Goal: Task Accomplishment & Management: Complete application form

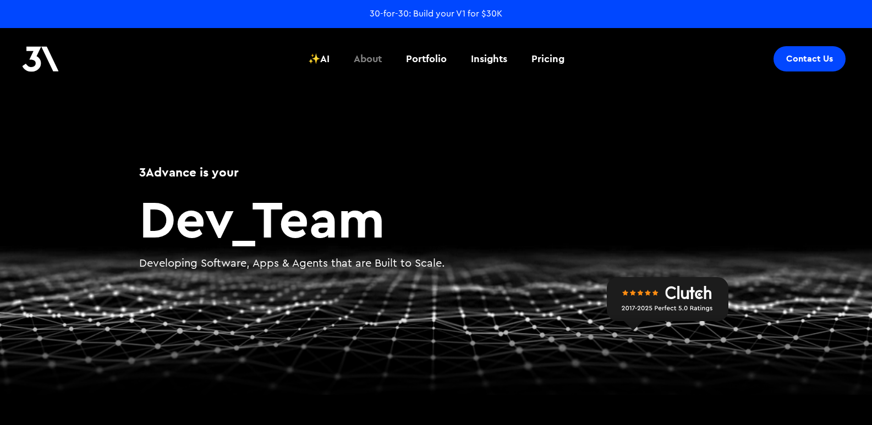
click at [379, 54] on div "About" at bounding box center [368, 59] width 28 height 14
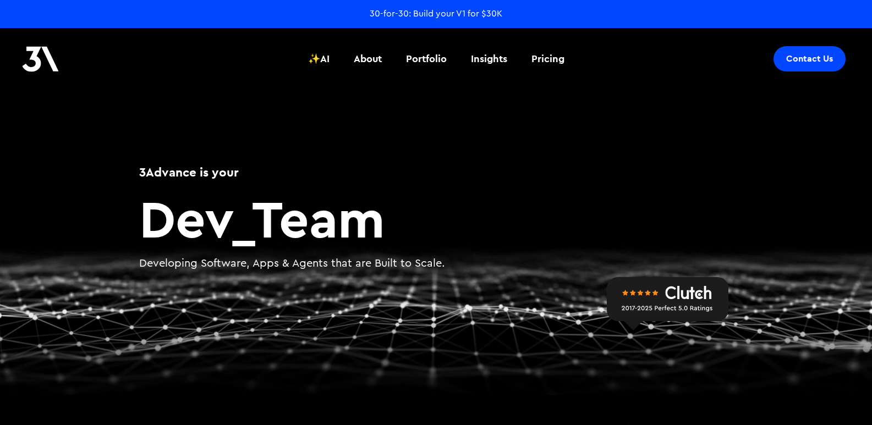
click at [775, 65] on header "Contact Us ✨AI About Portfolio Insights Pricing ✨AI About Portfolio Insights Pr…" at bounding box center [436, 58] width 872 height 61
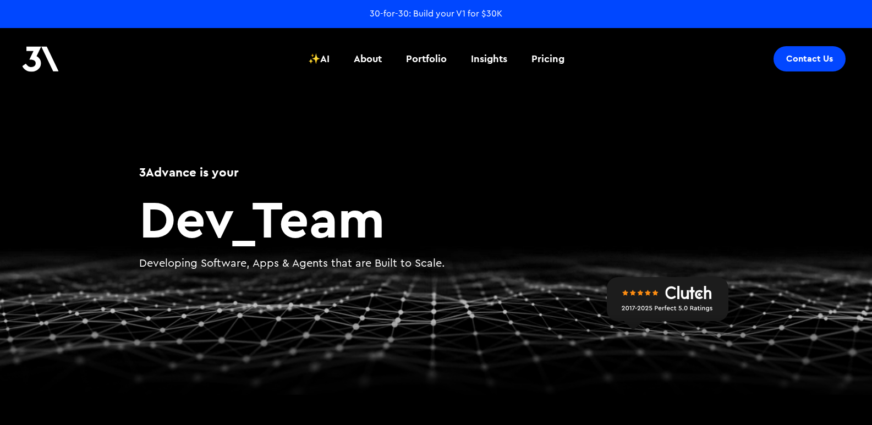
click at [804, 63] on div "Contact Us" at bounding box center [809, 58] width 47 height 11
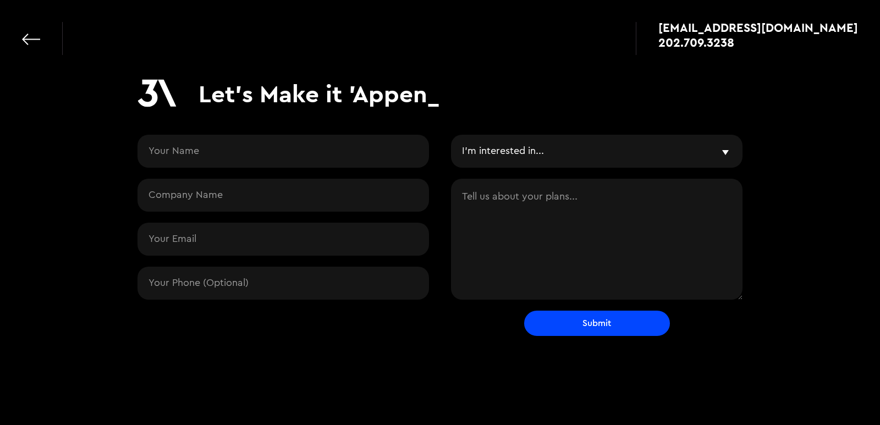
drag, startPoint x: 0, startPoint y: 0, endPoint x: 365, endPoint y: 167, distance: 401.8
click at [365, 167] on input "Contact Request" at bounding box center [284, 151] width 292 height 33
type input "Carl Jay"
type input "sales2@hollywoodtradersllc.com"
type input "16034577761"
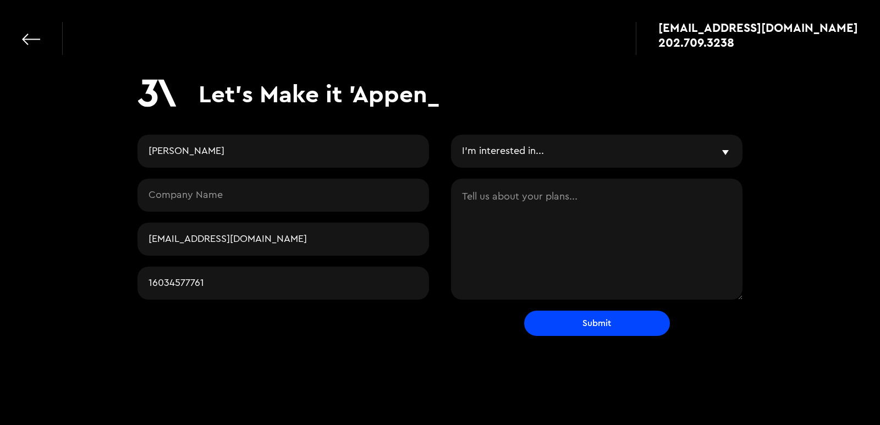
click at [238, 196] on input "Contact Request" at bounding box center [284, 195] width 292 height 33
type input "Hollywood Traders LLC"
click at [490, 194] on textarea "Contact Request" at bounding box center [597, 239] width 292 height 121
paste textarea "I’m Carl Jay, Sales Manager at Hollywood Traders LLC. We are a global IT hardwa…"
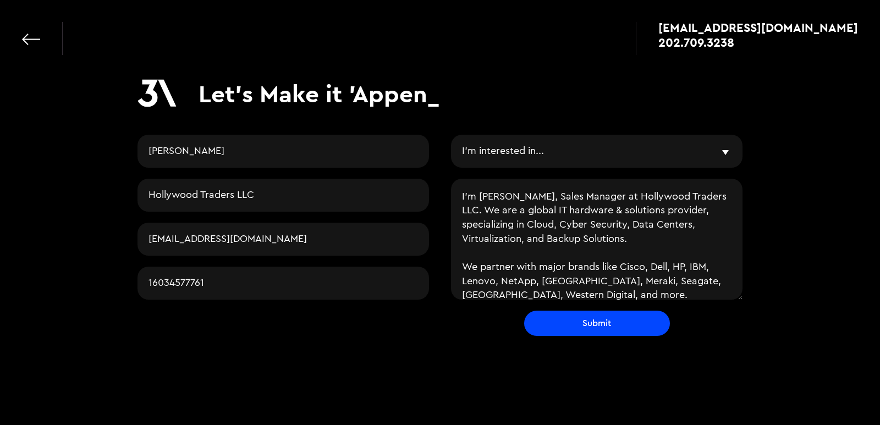
scroll to position [299, 0]
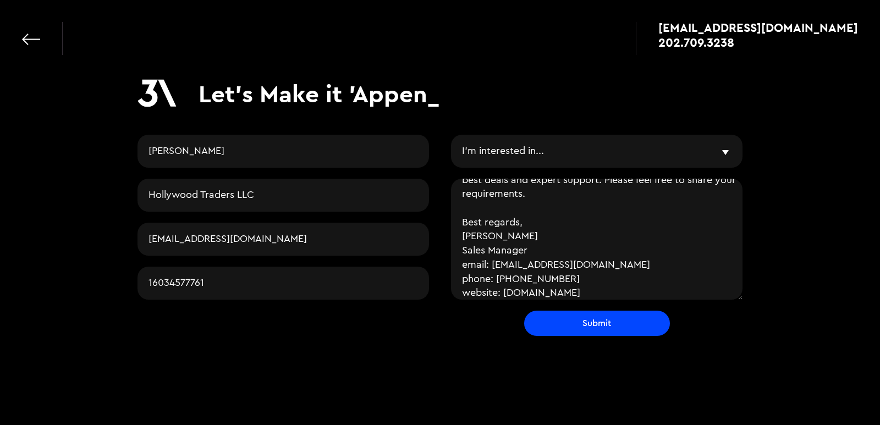
type textarea "I’m Carl Jay, Sales Manager at Hollywood Traders LLC. We are a global IT hardwa…"
click at [599, 324] on input "Submit" at bounding box center [597, 323] width 146 height 25
type input "Please wait..."
